Goal: Navigation & Orientation: Find specific page/section

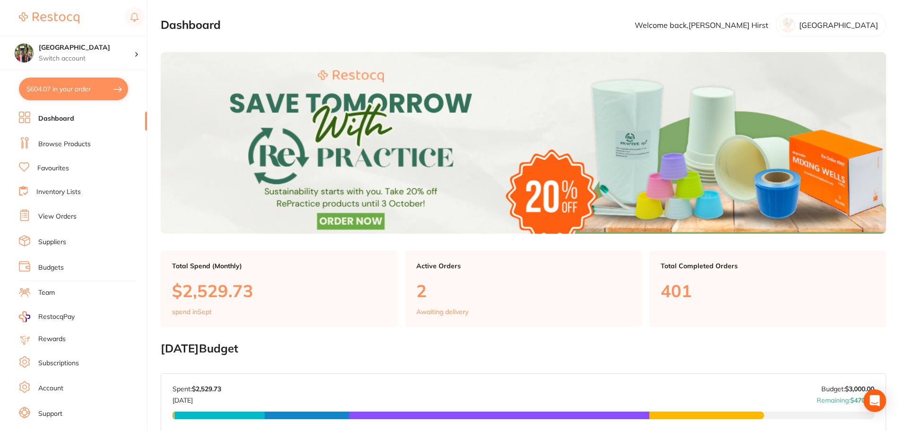
click at [71, 217] on link "View Orders" at bounding box center [57, 216] width 38 height 9
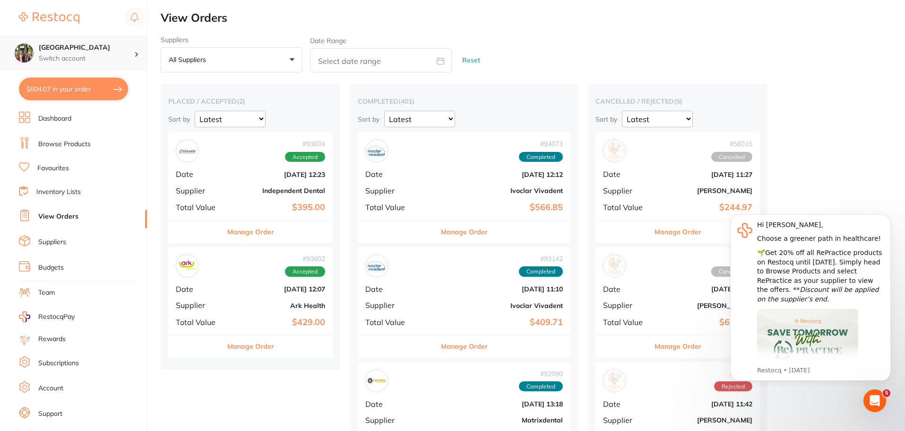
click at [59, 58] on p "Switch account" at bounding box center [86, 58] width 95 height 9
click at [61, 50] on h4 "[GEOGRAPHIC_DATA]" at bounding box center [86, 47] width 95 height 9
click at [64, 118] on link "Dashboard" at bounding box center [54, 118] width 33 height 9
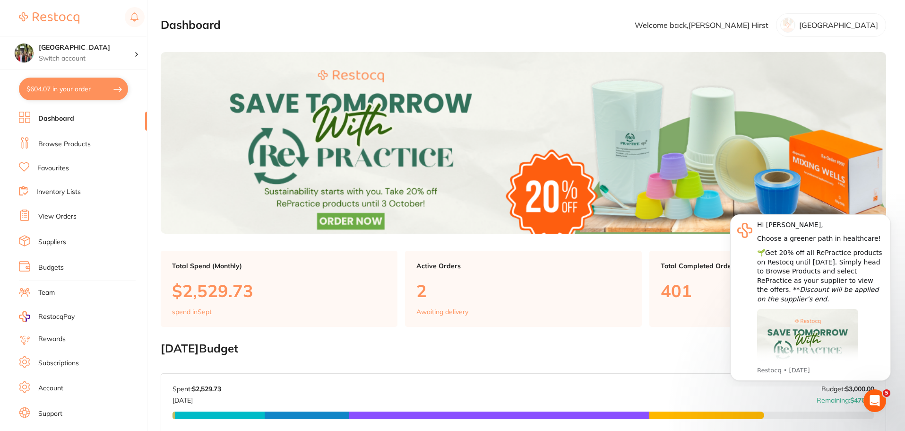
click at [392, 430] on div "Restorative & Cosmetic" at bounding box center [425, 434] width 79 height 8
